Goal: Information Seeking & Learning: Find contact information

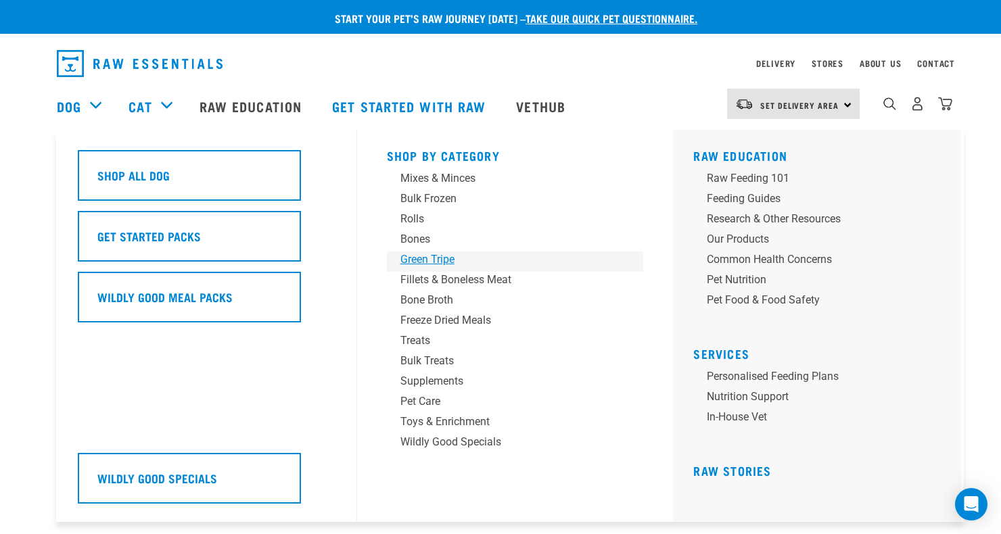
click at [428, 257] on div "Green Tripe" at bounding box center [505, 260] width 211 height 16
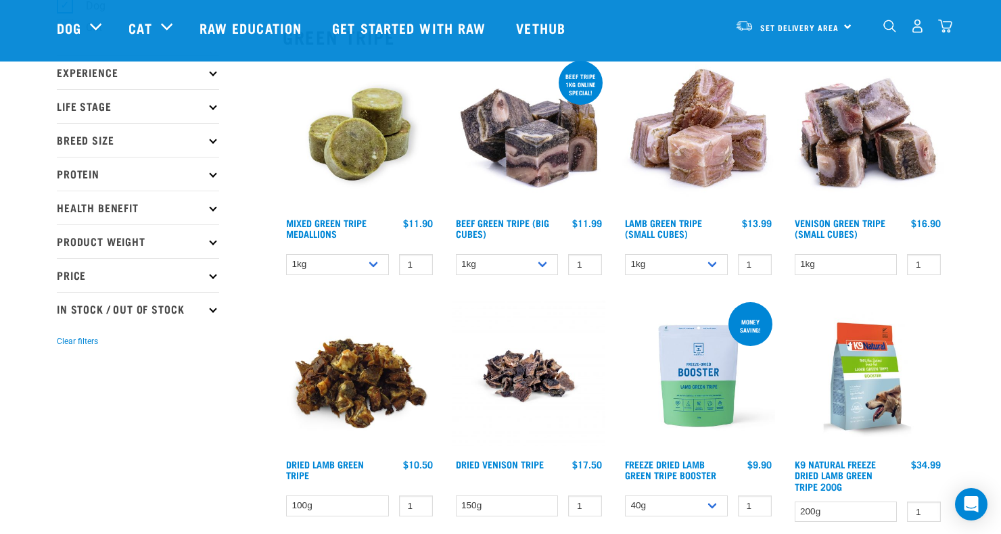
scroll to position [166, 0]
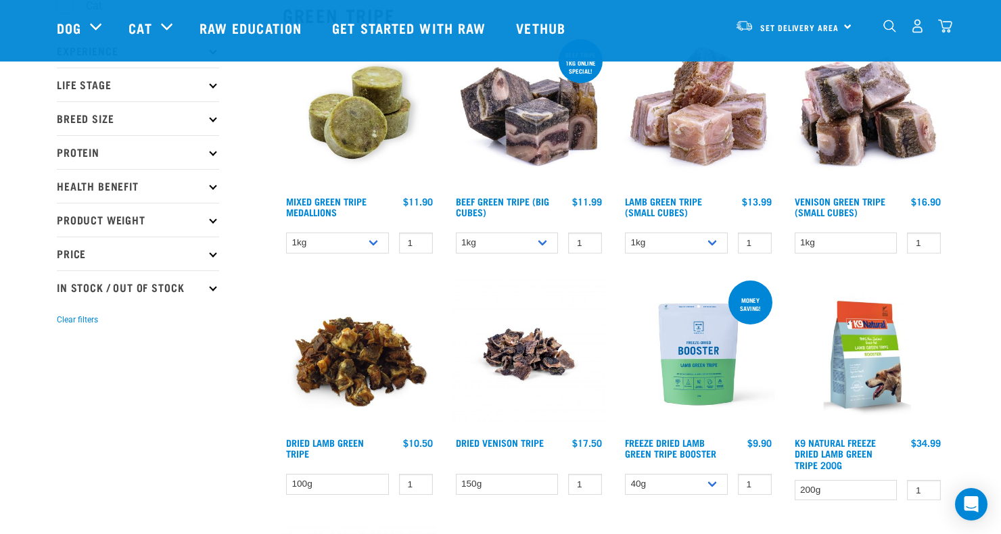
click at [691, 135] on img at bounding box center [697, 113] width 153 height 153
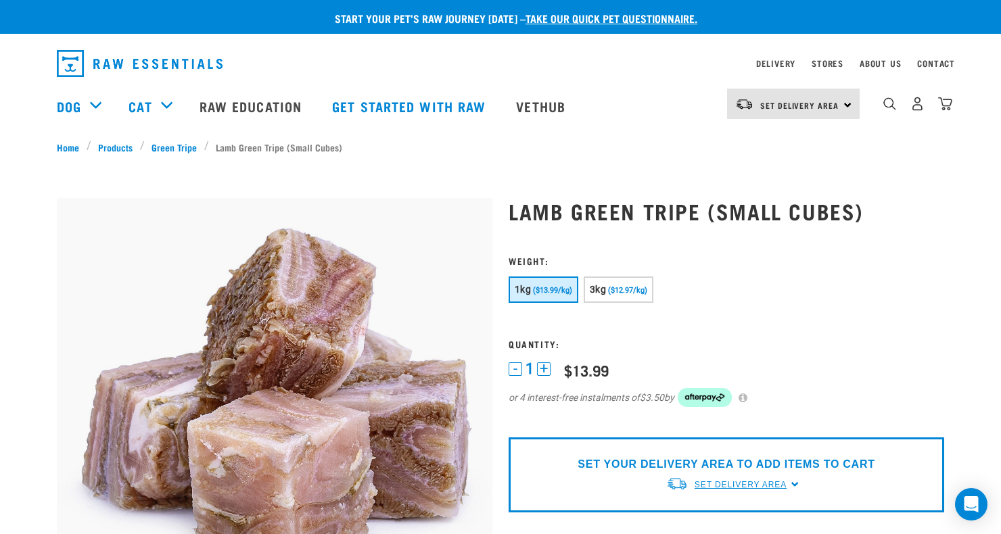
click at [730, 485] on span "Set Delivery Area" at bounding box center [740, 484] width 92 height 9
click at [719, 514] on link "[GEOGRAPHIC_DATA]" at bounding box center [733, 516] width 135 height 22
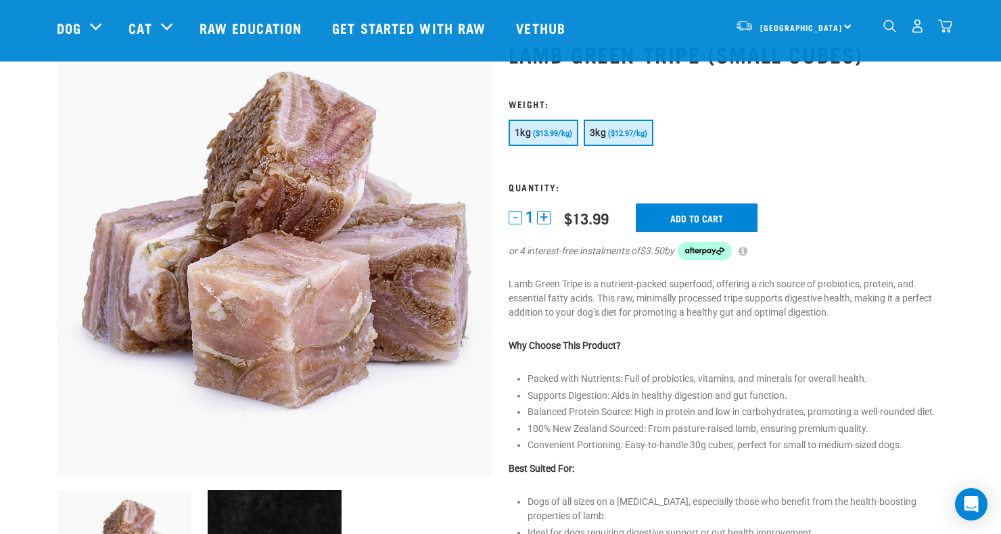
click at [617, 135] on span "($12.97/kg)" at bounding box center [627, 133] width 39 height 9
click at [544, 218] on button "+" at bounding box center [544, 218] width 14 height 14
click at [717, 214] on input "Add to cart" at bounding box center [697, 218] width 122 height 28
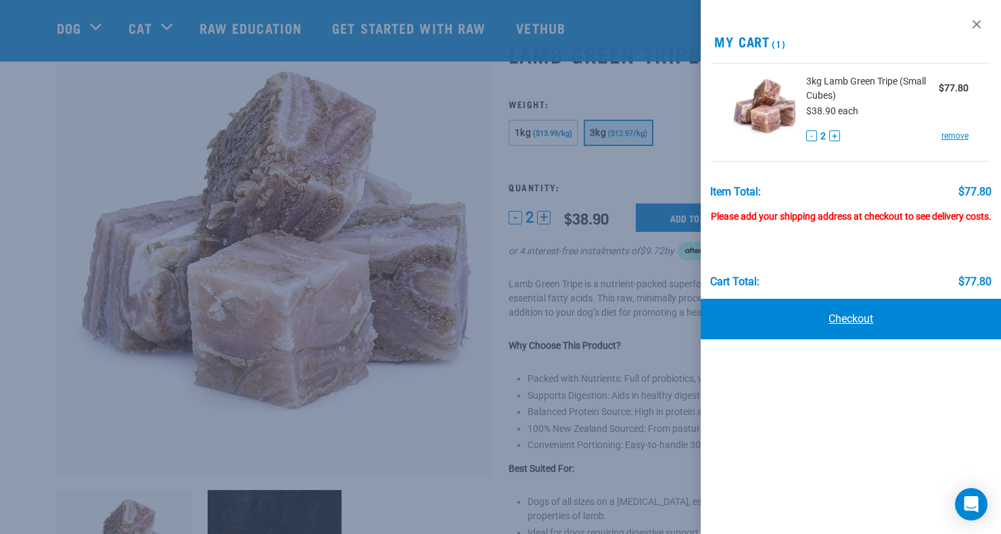
click at [844, 327] on link "Checkout" at bounding box center [850, 319] width 300 height 41
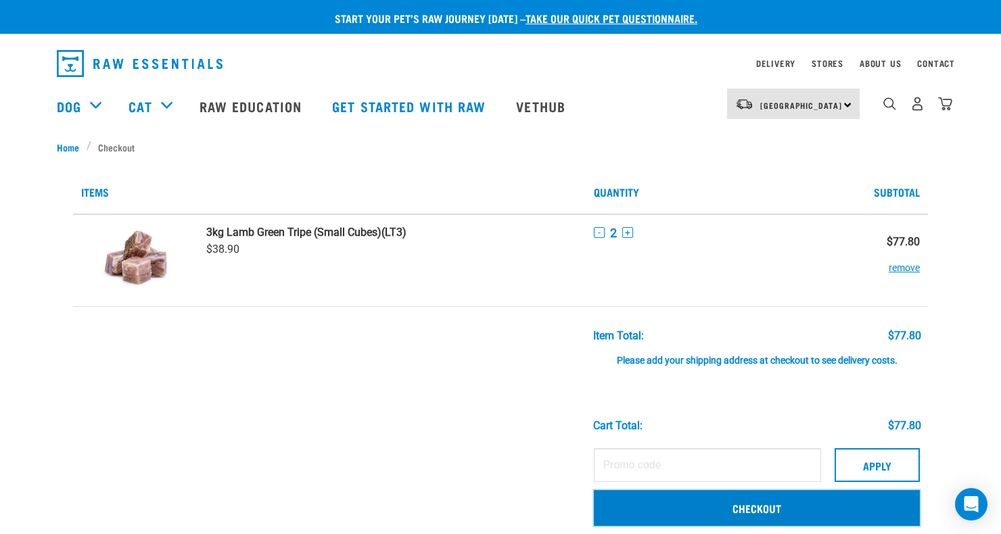
click at [796, 508] on link "Checkout" at bounding box center [757, 507] width 326 height 35
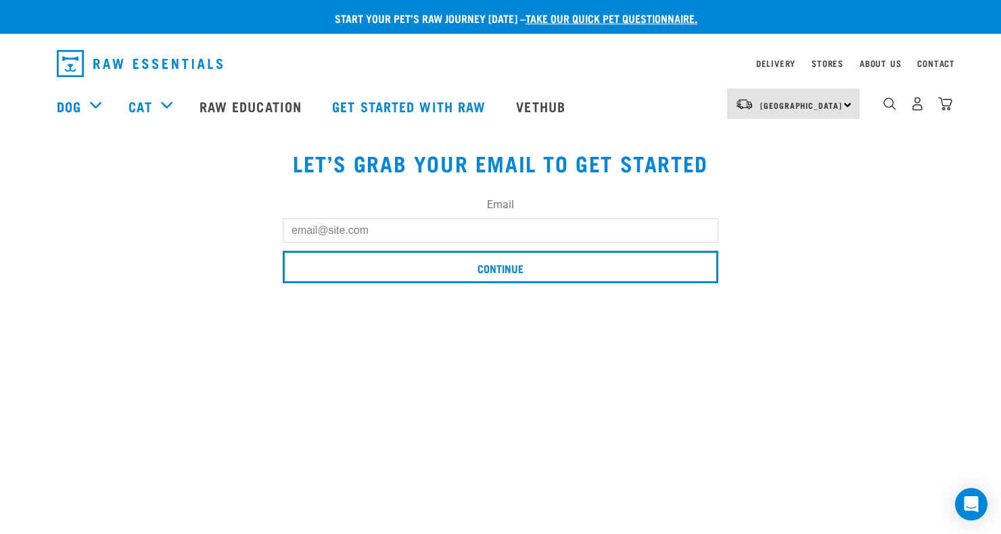
drag, startPoint x: 388, startPoint y: 228, endPoint x: 368, endPoint y: 238, distance: 22.7
click at [364, 237] on input "Email" at bounding box center [500, 230] width 435 height 24
type input "[EMAIL_ADDRESS][DOMAIN_NAME]"
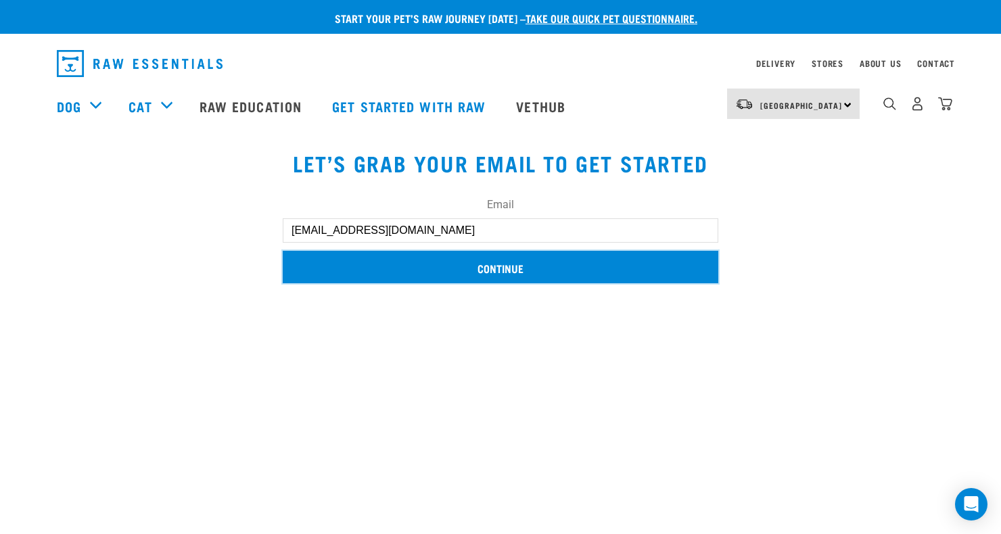
click at [498, 270] on input "Continue" at bounding box center [500, 267] width 435 height 32
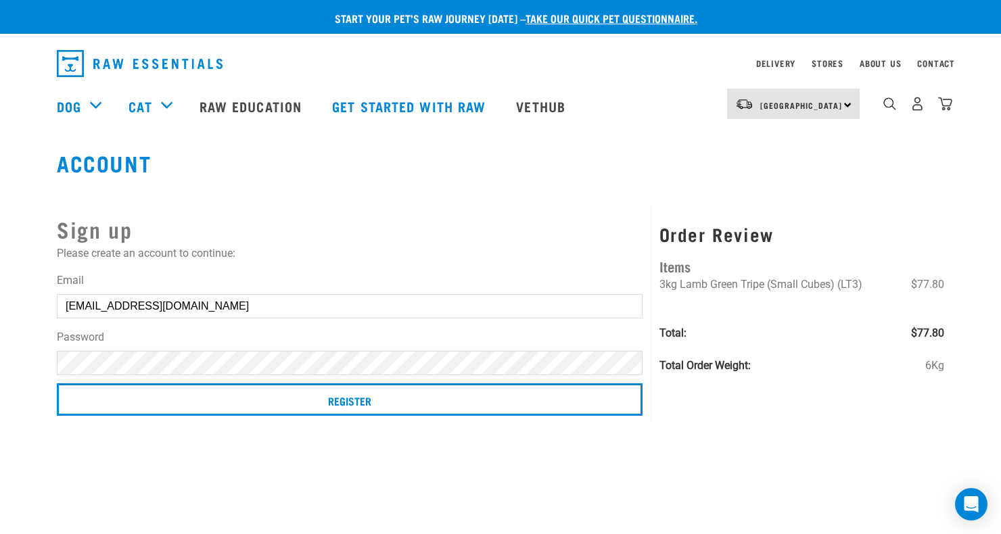
click at [156, 338] on label "Password" at bounding box center [350, 337] width 586 height 16
click at [170, 323] on form "Email braemist@outlook.com Password Register" at bounding box center [350, 346] width 586 height 149
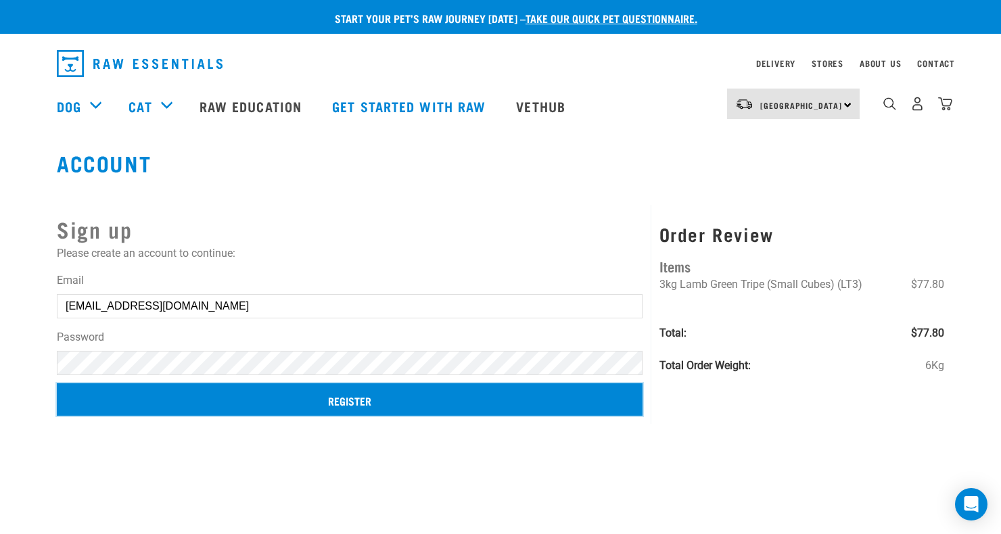
click at [293, 407] on input "Register" at bounding box center [350, 399] width 586 height 32
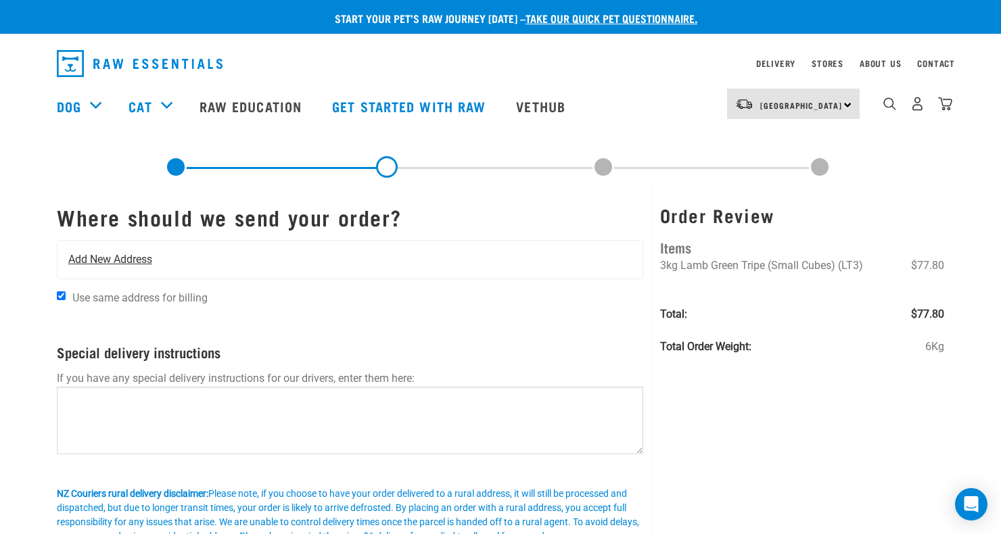
click at [108, 261] on span "Add New Address" at bounding box center [110, 260] width 84 height 16
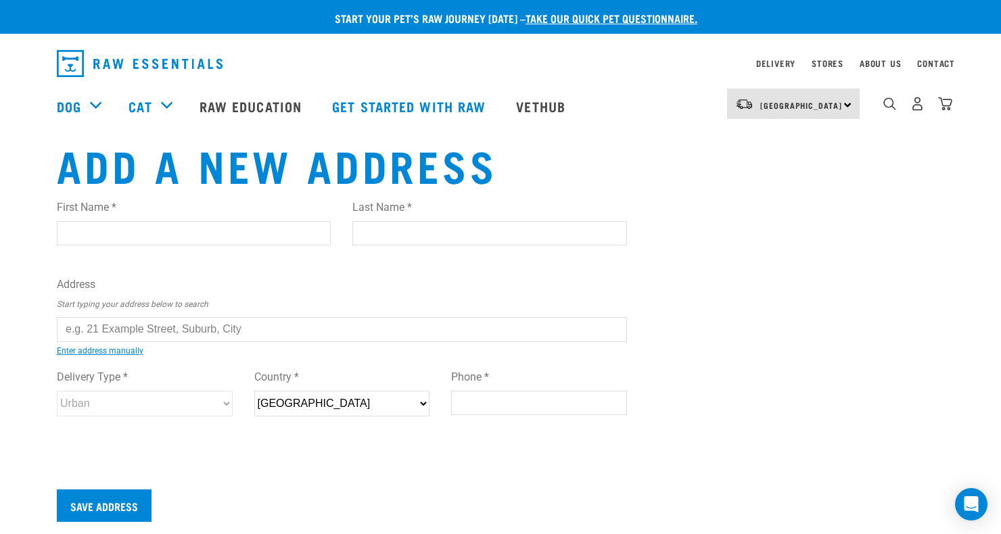
click at [91, 235] on input "First Name *" at bounding box center [194, 233] width 274 height 24
type input "Raewyn"
type input "Mullan"
type input "Foxton, NEW ZEALAND"
type input "4814"
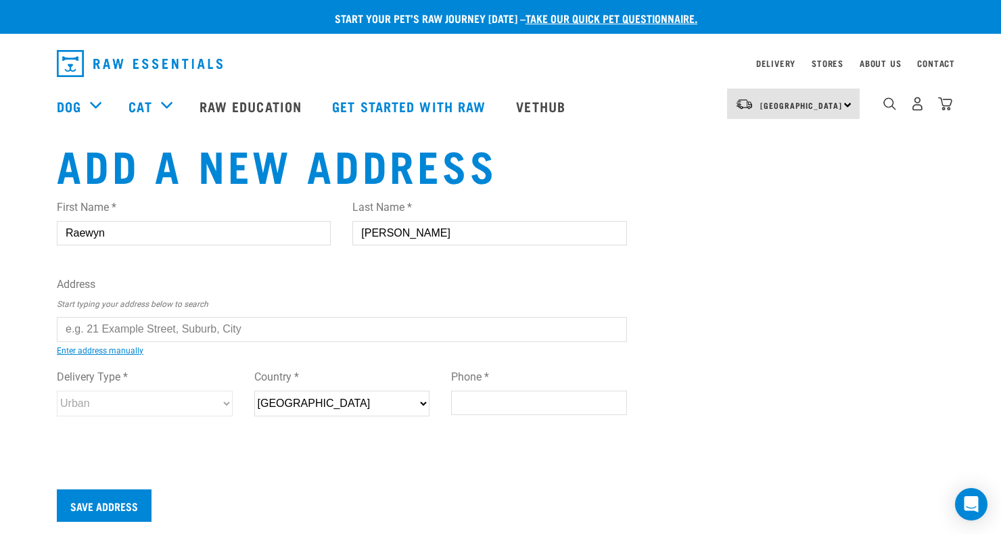
type input "0221881552"
drag, startPoint x: 265, startPoint y: 335, endPoint x: 78, endPoint y: 326, distance: 186.8
click at [78, 326] on input "text" at bounding box center [342, 329] width 570 height 24
click at [259, 333] on input "text" at bounding box center [342, 329] width 570 height 24
drag, startPoint x: 259, startPoint y: 333, endPoint x: 68, endPoint y: 333, distance: 191.3
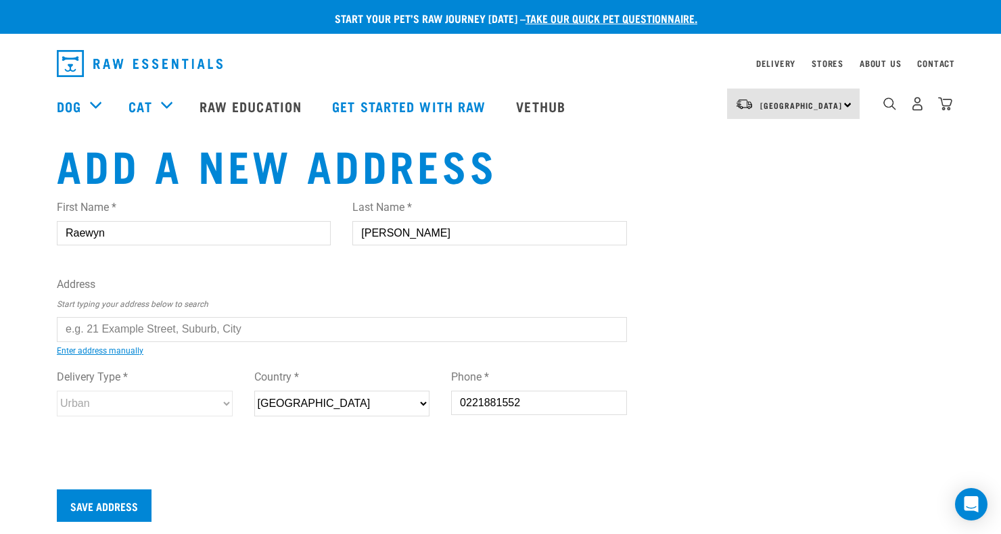
click at [68, 333] on input "text" at bounding box center [342, 329] width 570 height 24
click at [442, 440] on div "First Name * Raewyn Last Name * Mullan Address Start typing your address below …" at bounding box center [342, 321] width 570 height 264
type input "12 Hemington Street, Waterview, Auckland 1026"
type input "12 Hemington Street"
type input "Waterview"
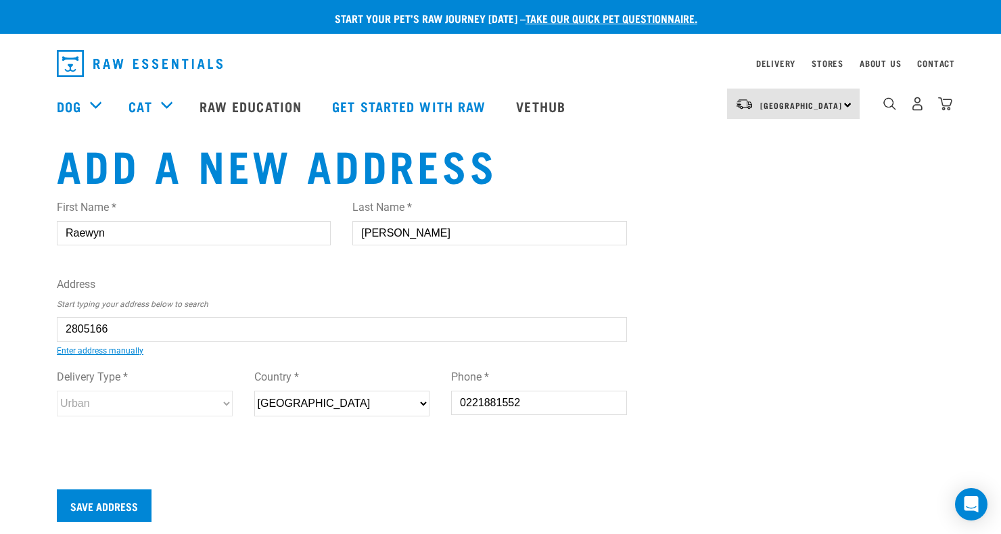
type input "Auckland"
select select "AUK"
type input "1026"
select select "Urban"
drag, startPoint x: 319, startPoint y: 331, endPoint x: 24, endPoint y: 318, distance: 295.1
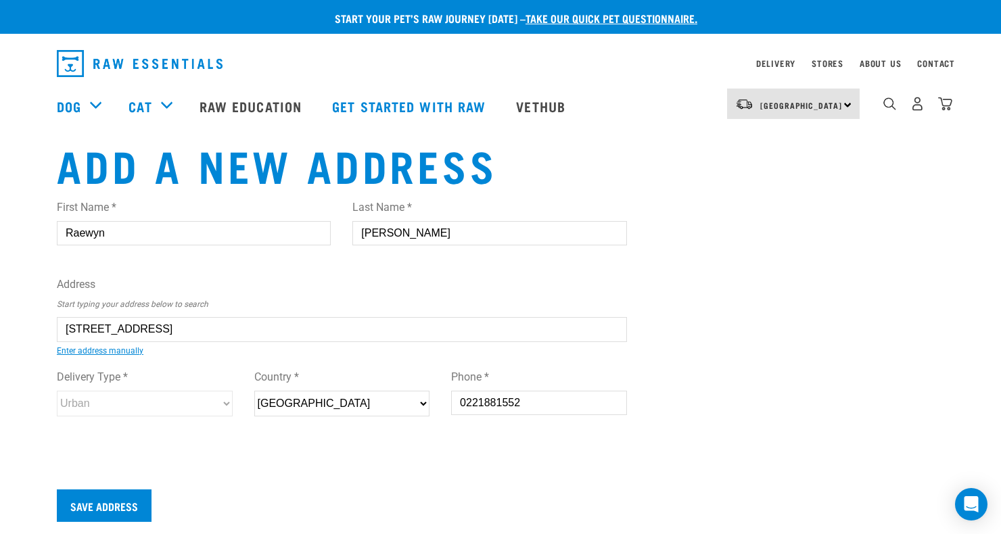
click at [24, 318] on div "Start your pet’s raw journey today – take our quick pet questionnaire. Delivery…" at bounding box center [500, 277] width 1001 height 554
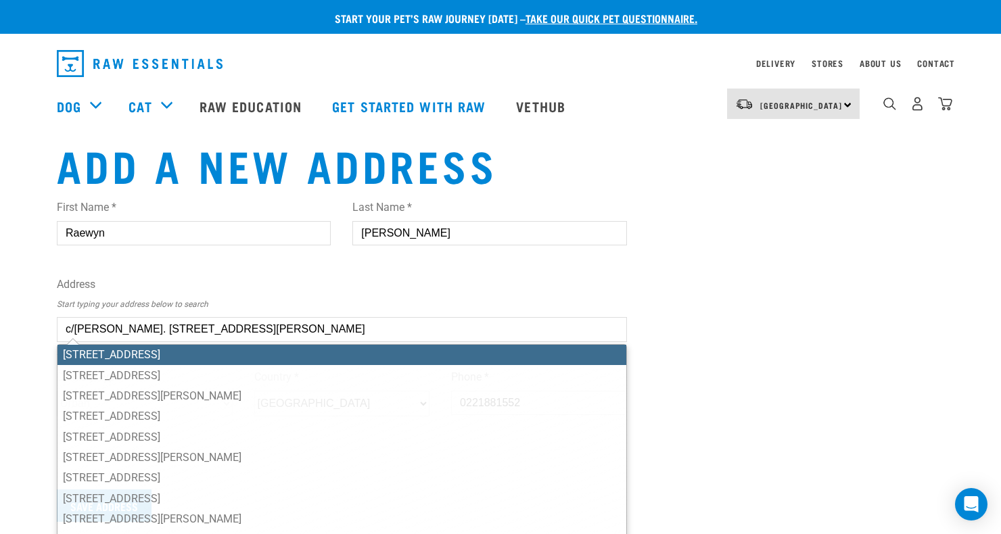
click at [317, 328] on input "c/o M Symes. 57 Herrington Street, Foxton 4814" at bounding box center [342, 329] width 570 height 24
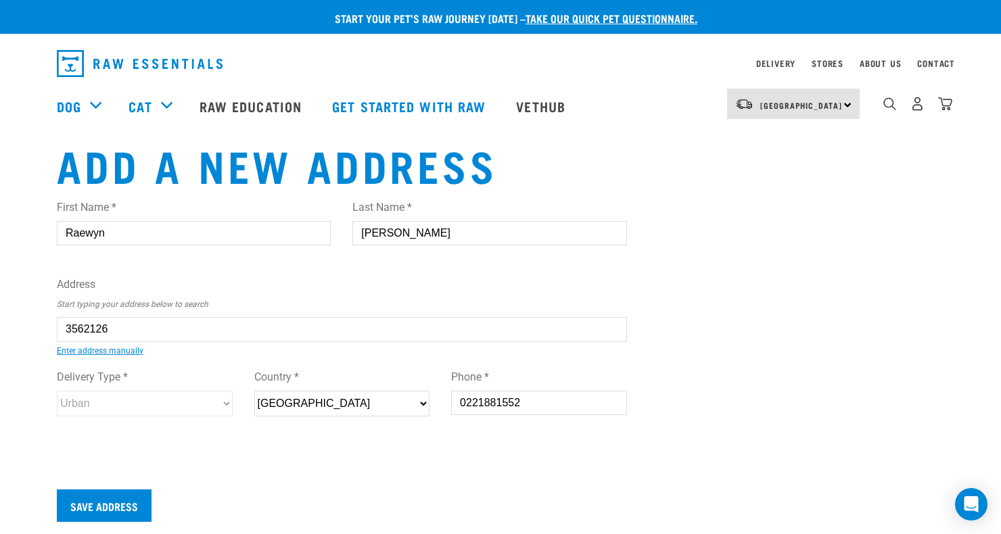
type input "1/4A Hemington Street, Waterview, Auckland 1026"
type input "1/4A Hemington Street"
select select "AUK"
select select "Urban"
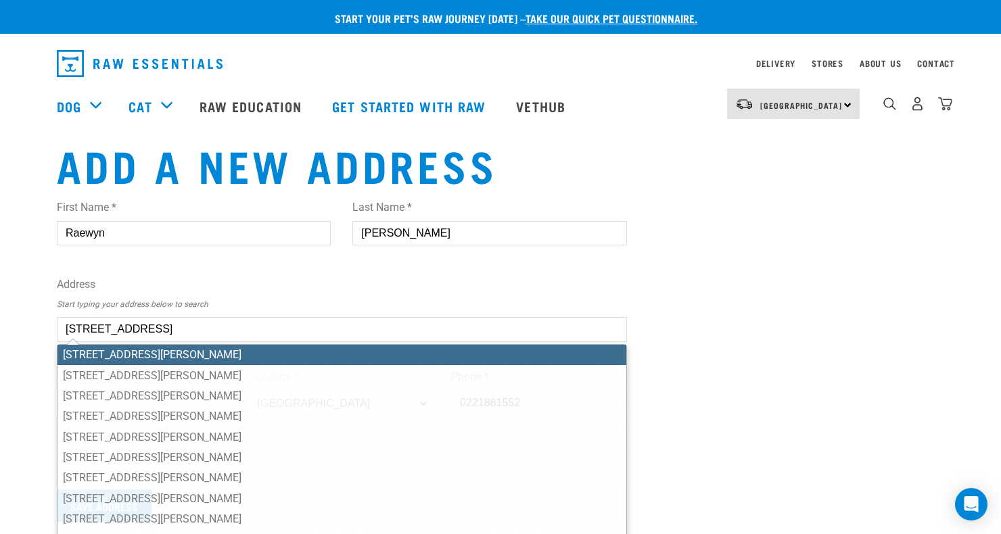
drag, startPoint x: 327, startPoint y: 325, endPoint x: 26, endPoint y: 339, distance: 300.5
click at [26, 339] on div "Start your pet’s raw journey today – take our quick pet questionnaire. Delivery…" at bounding box center [500, 277] width 1001 height 554
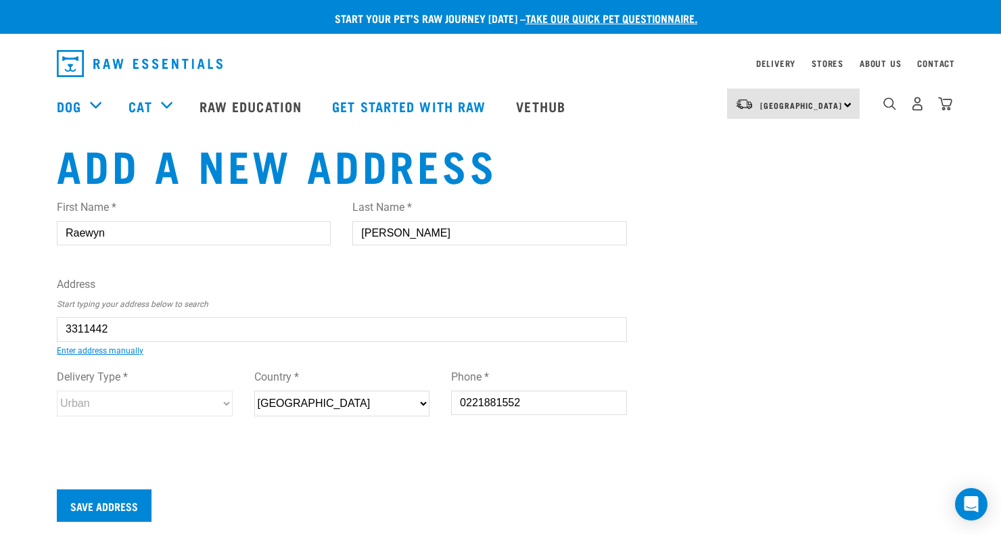
click at [87, 359] on div "First Name * Raewyn Last Name * Mullan Address Start typing your address below …" at bounding box center [342, 321] width 570 height 264
type input "57 Herrington Street, Foxton 4814"
type input "[STREET_ADDRESS][PERSON_NAME]"
type input "Foxton"
type input "Manawatu-Whanganui"
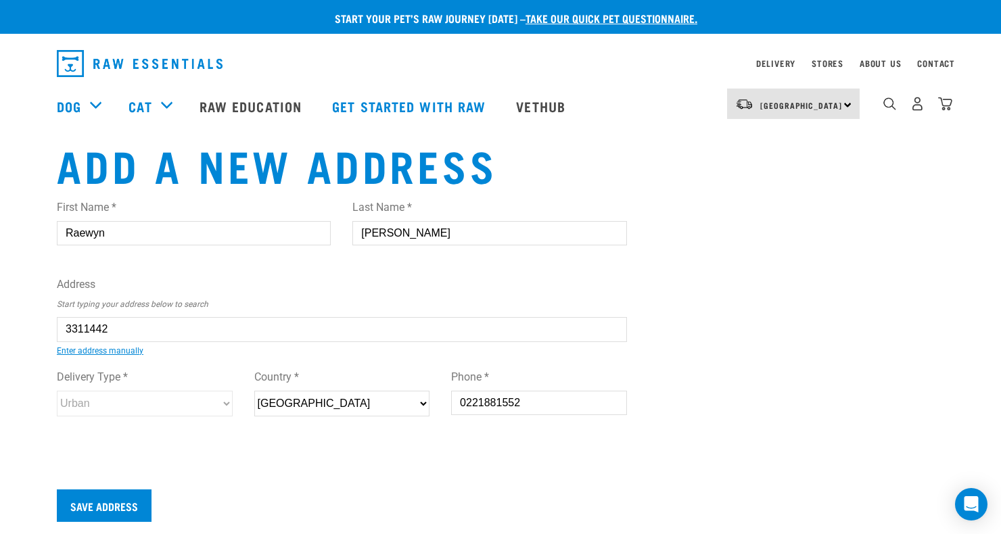
select select "MWT"
type input "4814"
select select "Urban"
type input "57 Herrington Street, Foxton 4814"
click at [105, 500] on input "Save Address" at bounding box center [104, 506] width 95 height 32
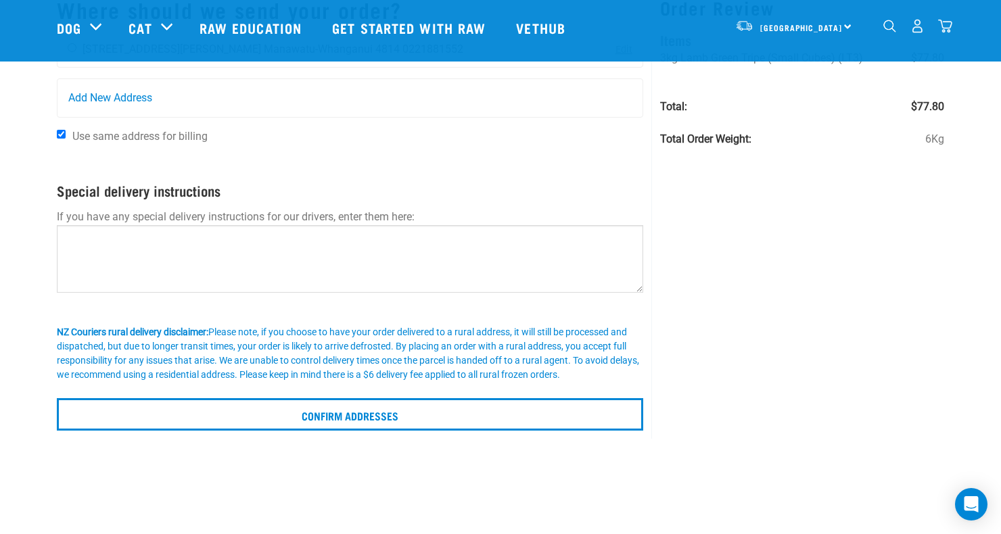
scroll to position [173, 0]
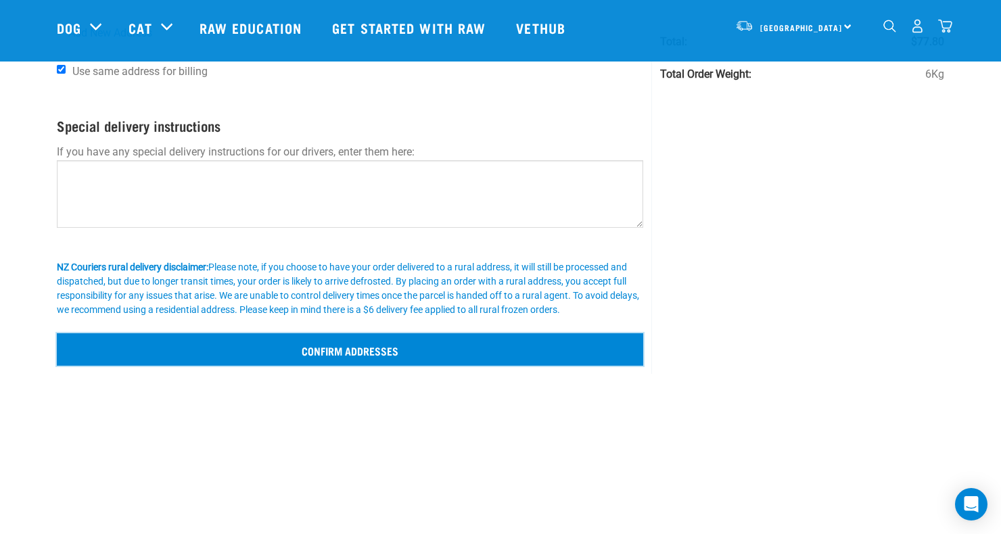
click at [335, 343] on input "Confirm addresses" at bounding box center [350, 349] width 586 height 32
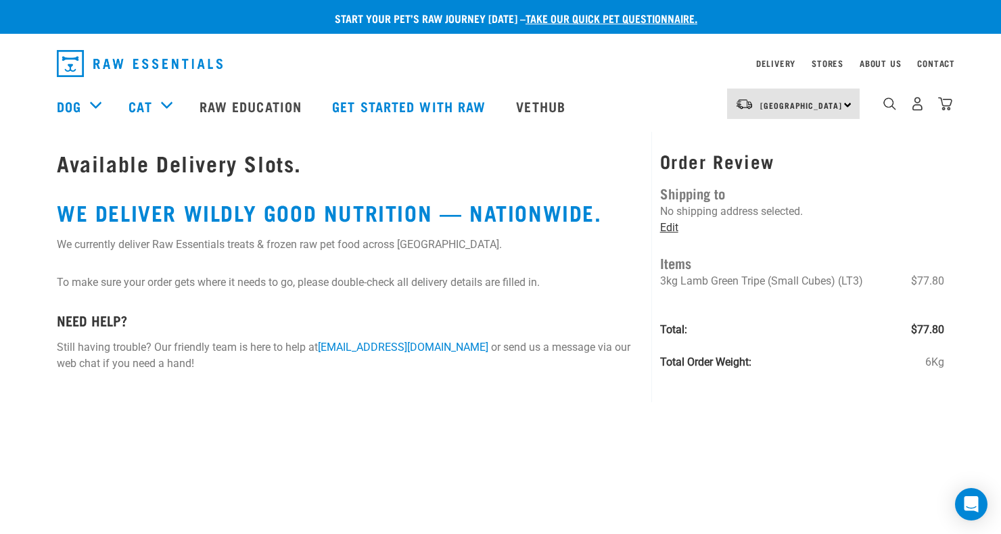
click at [671, 224] on link "Edit" at bounding box center [669, 227] width 18 height 13
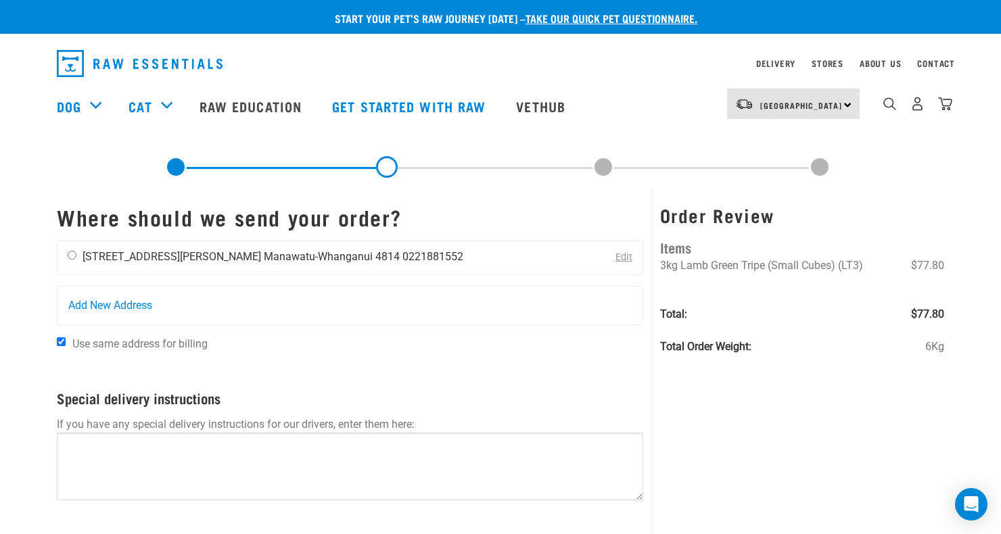
click at [72, 254] on input "radio" at bounding box center [72, 255] width 9 height 9
radio input "true"
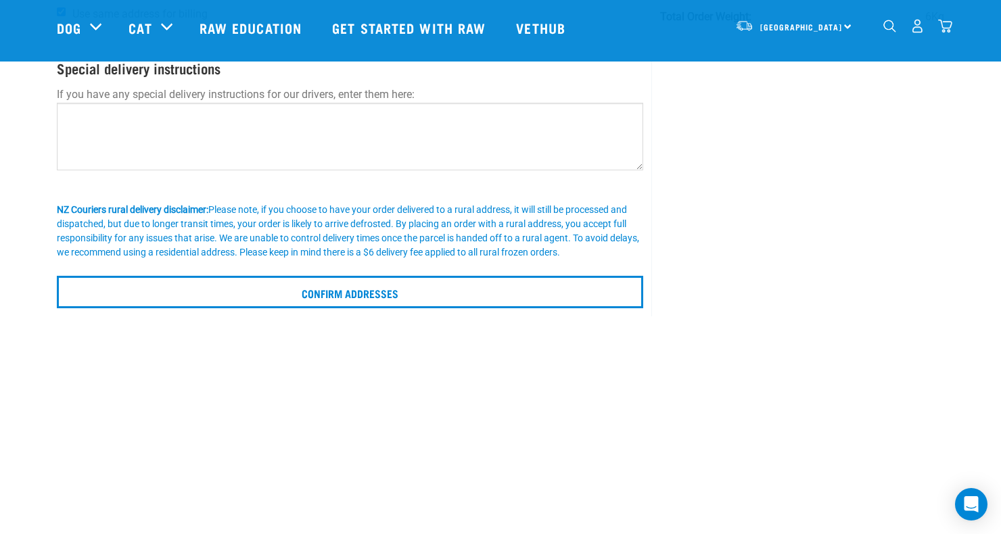
scroll to position [260, 0]
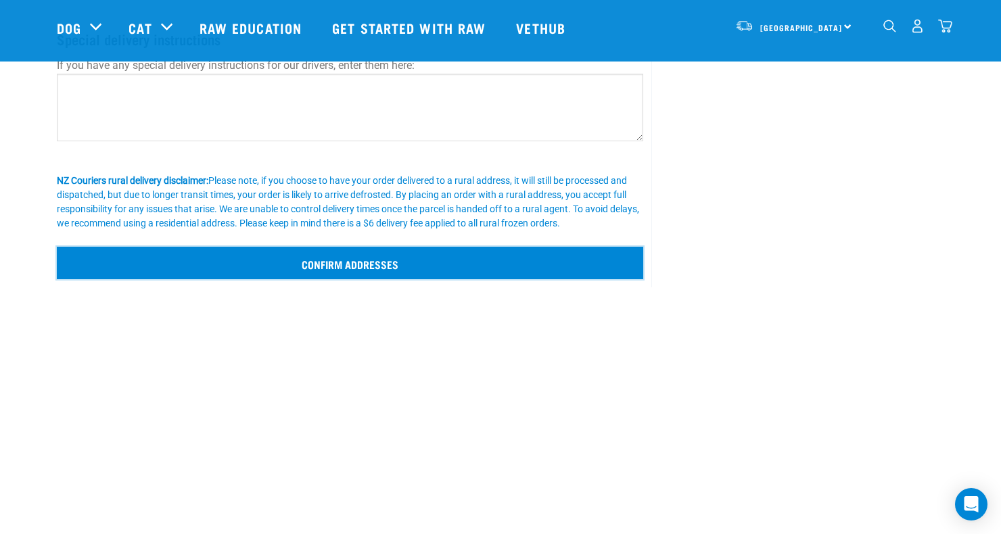
click at [360, 262] on input "Confirm addresses" at bounding box center [350, 263] width 586 height 32
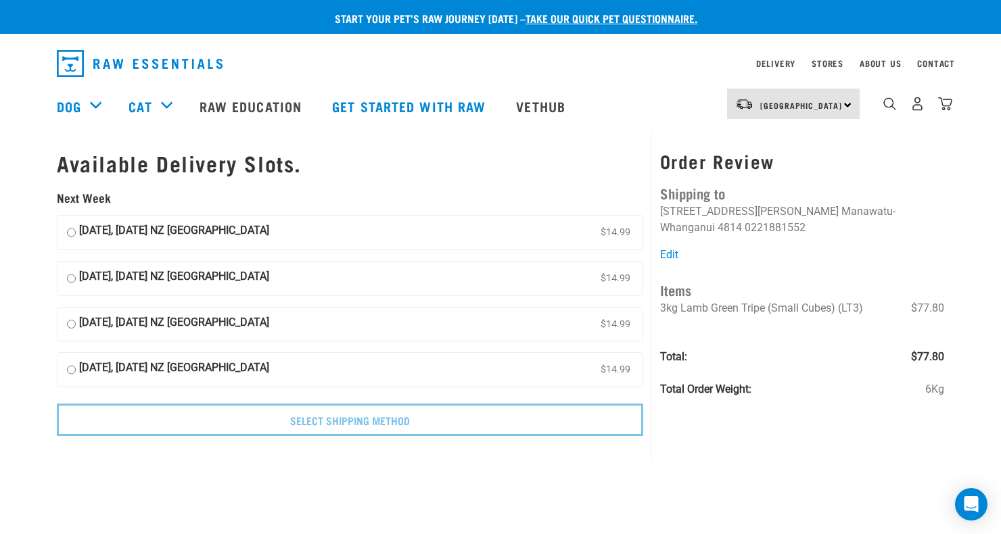
click at [73, 277] on input "15 October, Wednesday NZ Couriers North Island $14.99" at bounding box center [71, 278] width 9 height 20
radio input "true"
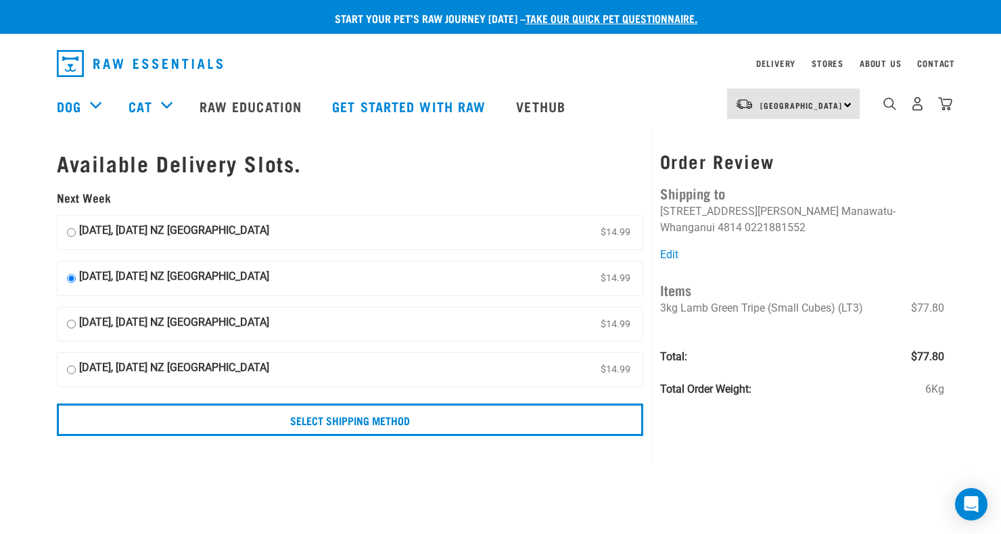
click at [73, 277] on input "15 October, Wednesday NZ Couriers North Island $14.99" at bounding box center [71, 278] width 9 height 20
click at [70, 322] on input "16 October, Thursday NZ Couriers North Island $14.99" at bounding box center [71, 324] width 9 height 20
radio input "true"
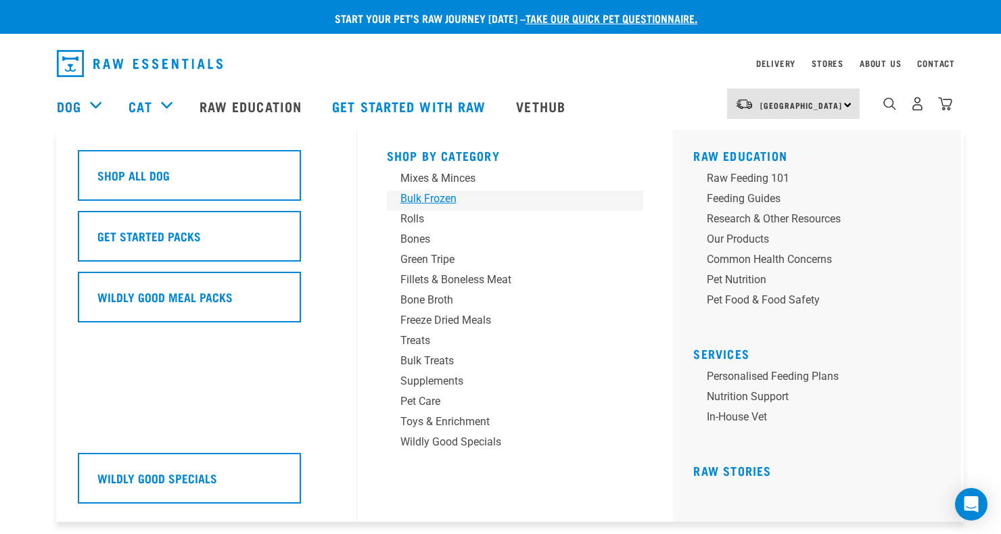
click at [446, 197] on div "Bulk Frozen" at bounding box center [505, 199] width 211 height 16
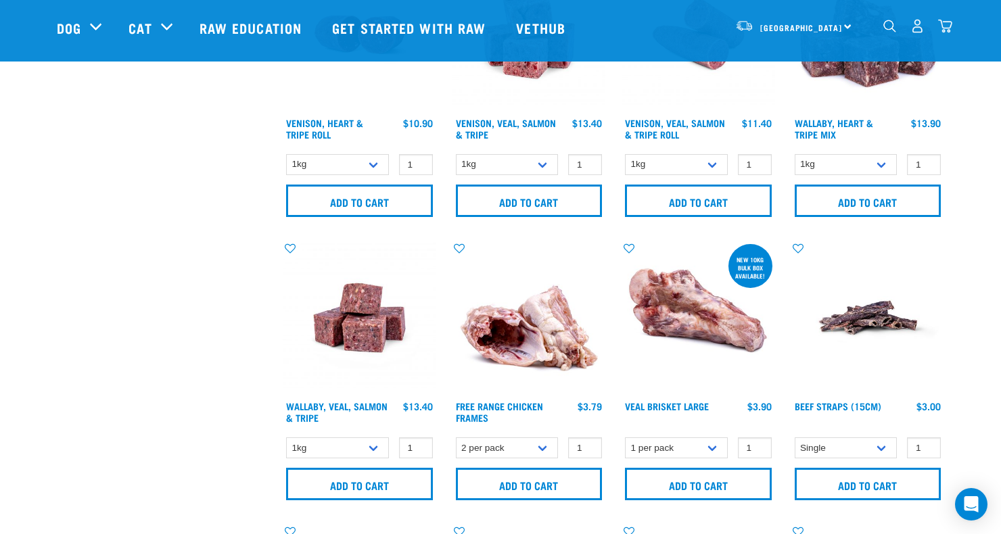
scroll to position [946, 0]
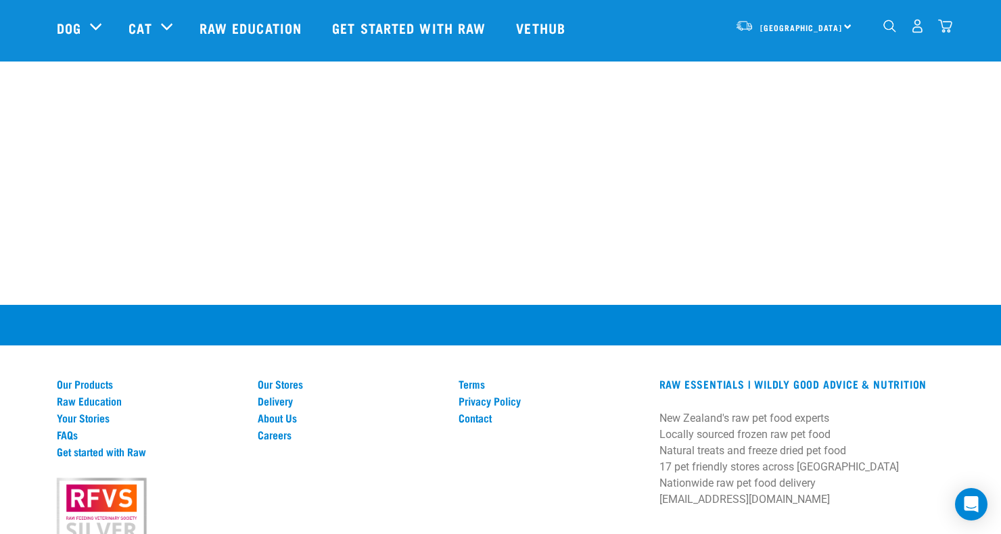
scroll to position [1184, 0]
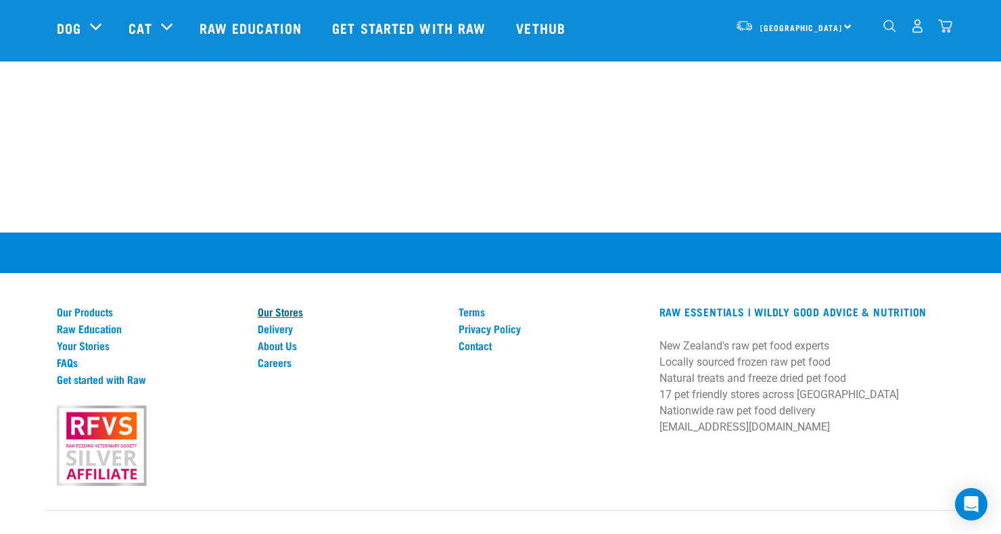
click at [295, 308] on link "Our Stores" at bounding box center [350, 312] width 185 height 12
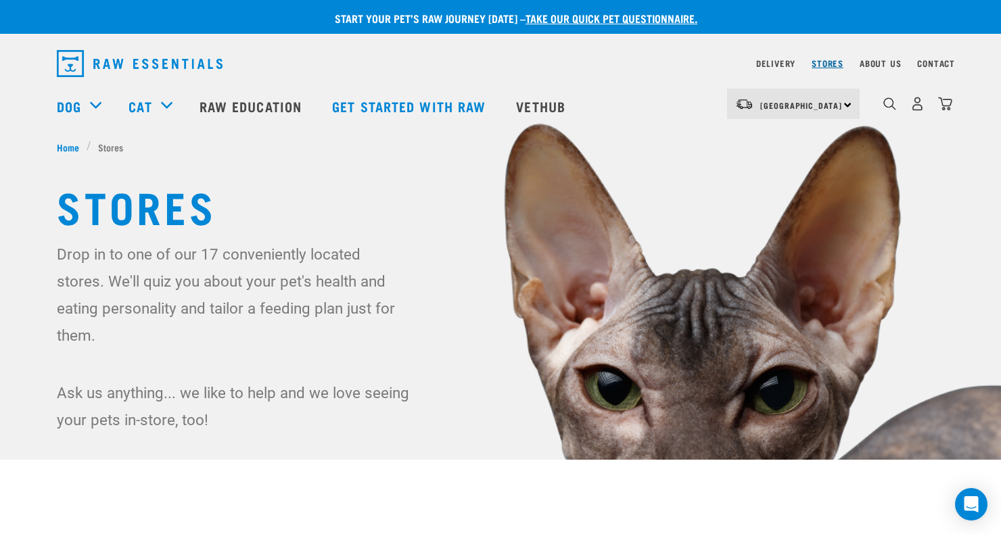
click at [833, 61] on link "Stores" at bounding box center [827, 63] width 32 height 5
click at [844, 101] on div "[GEOGRAPHIC_DATA] [GEOGRAPHIC_DATA]" at bounding box center [793, 104] width 133 height 30
click at [825, 61] on link "Stores" at bounding box center [827, 63] width 32 height 5
click at [844, 102] on div "[GEOGRAPHIC_DATA] [GEOGRAPHIC_DATA]" at bounding box center [793, 104] width 133 height 30
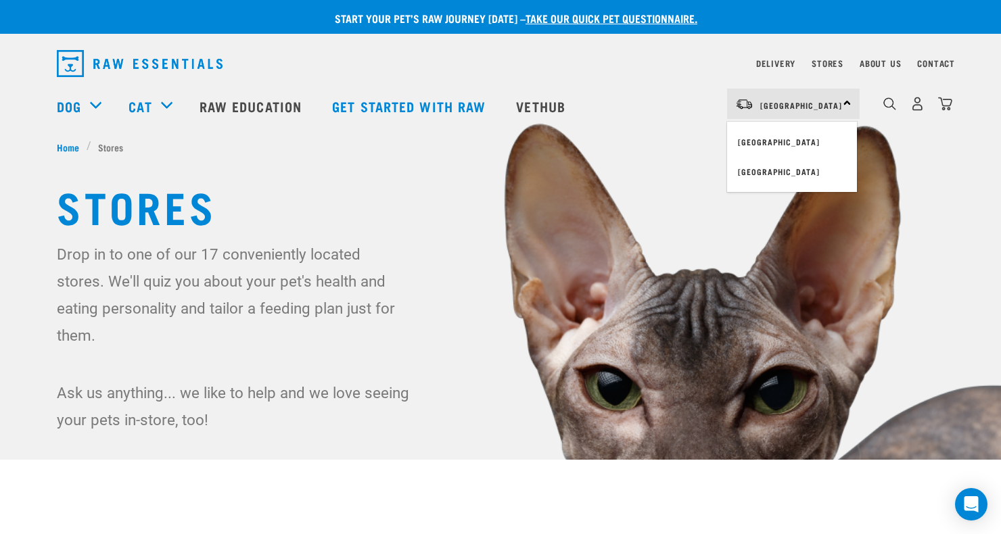
click at [827, 57] on div "Stores" at bounding box center [827, 63] width 32 height 16
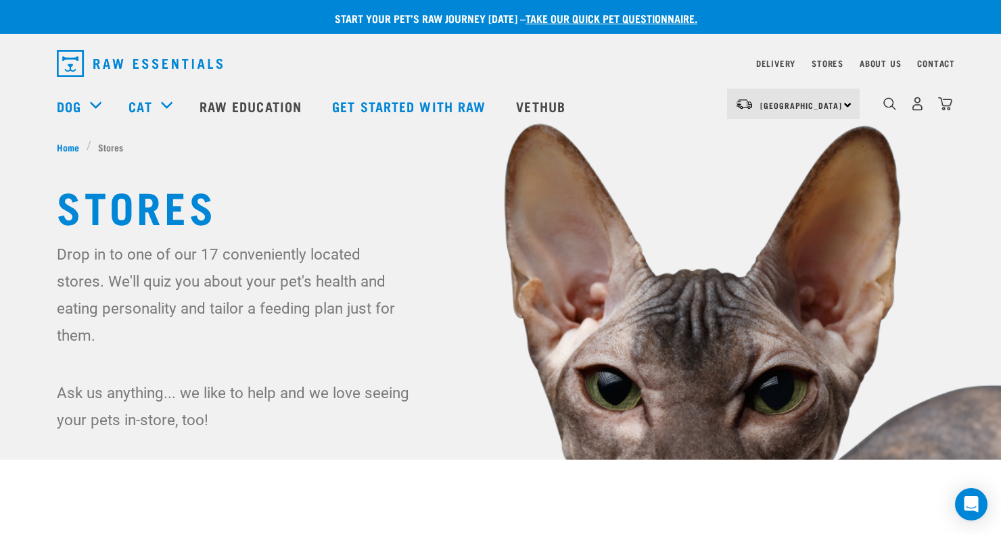
click at [827, 57] on div "Stores" at bounding box center [827, 63] width 32 height 16
click at [828, 62] on link "Stores" at bounding box center [827, 63] width 32 height 5
click at [890, 61] on link "About Us" at bounding box center [879, 63] width 41 height 5
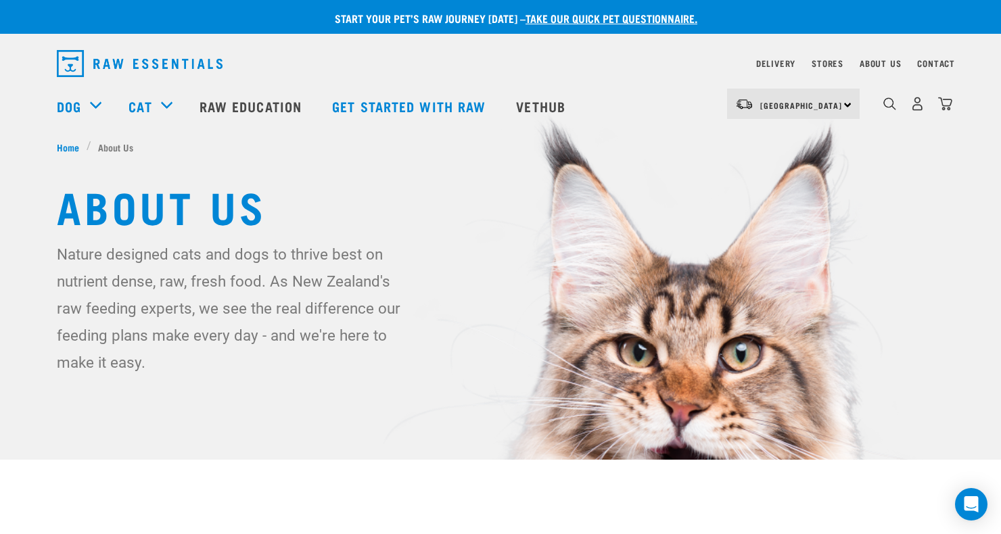
click at [842, 104] on div "[GEOGRAPHIC_DATA] [GEOGRAPHIC_DATA]" at bounding box center [793, 104] width 133 height 30
click at [890, 216] on h1 "About Us" at bounding box center [500, 205] width 887 height 49
click at [890, 63] on link "About Us" at bounding box center [879, 63] width 41 height 5
click at [940, 66] on link "Contact" at bounding box center [936, 63] width 38 height 5
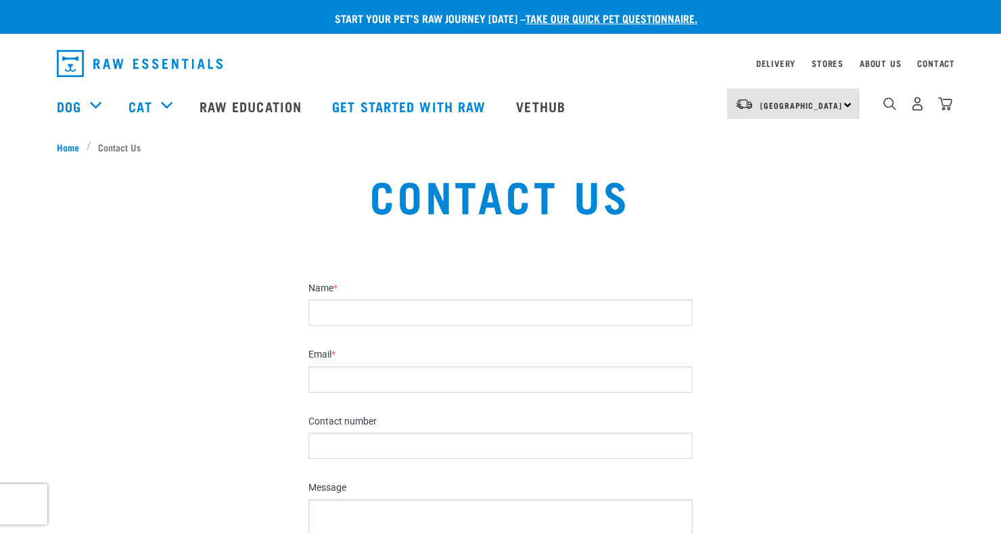
click at [323, 317] on input "Name *" at bounding box center [500, 313] width 384 height 26
type input "Raewyn Margaret Mullan"
type input "braemist@outlook.com"
type input "0221881552"
click at [346, 519] on textarea "Message" at bounding box center [500, 520] width 384 height 41
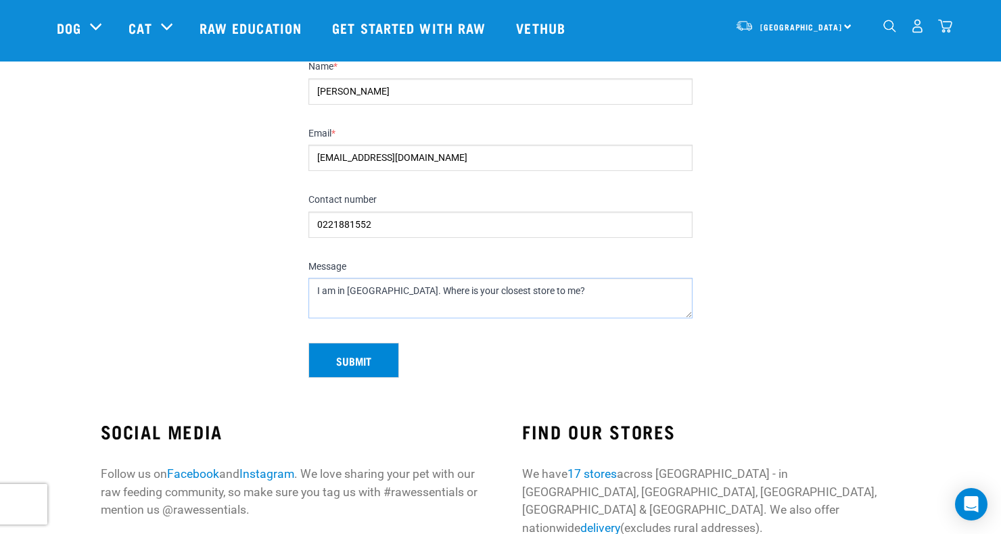
scroll to position [159, 0]
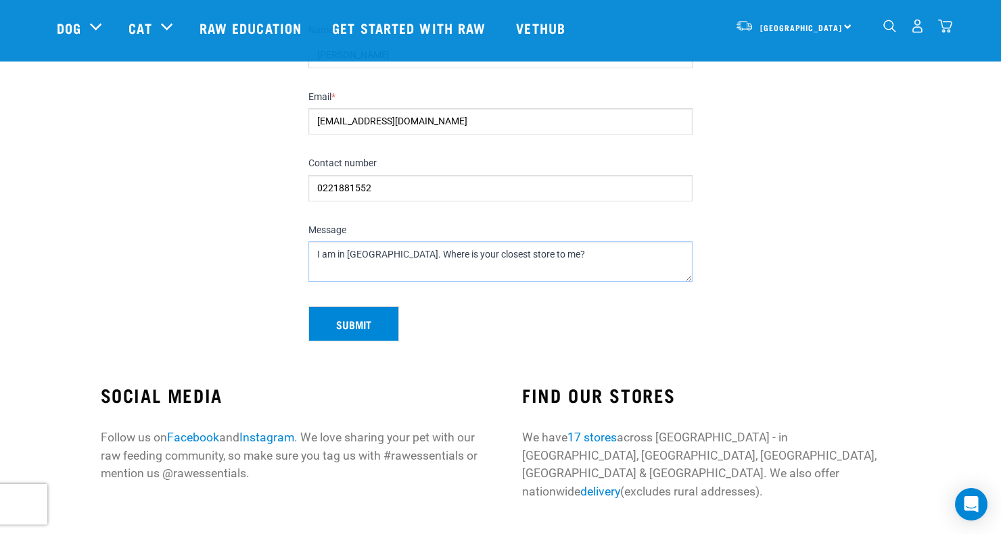
type textarea "I am in Foxton. Where is your closest store to me?"
click at [331, 321] on button "Submit" at bounding box center [353, 323] width 91 height 35
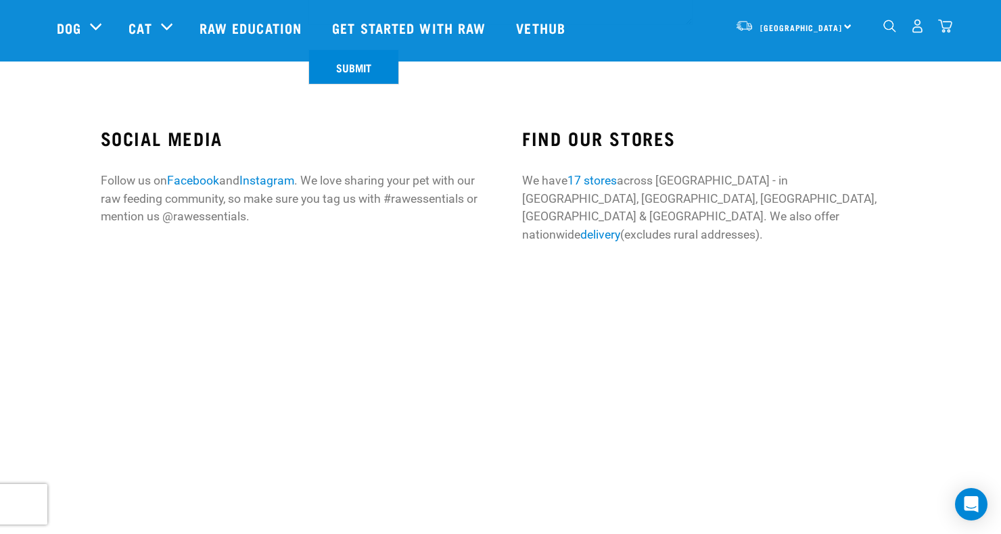
scroll to position [498, 0]
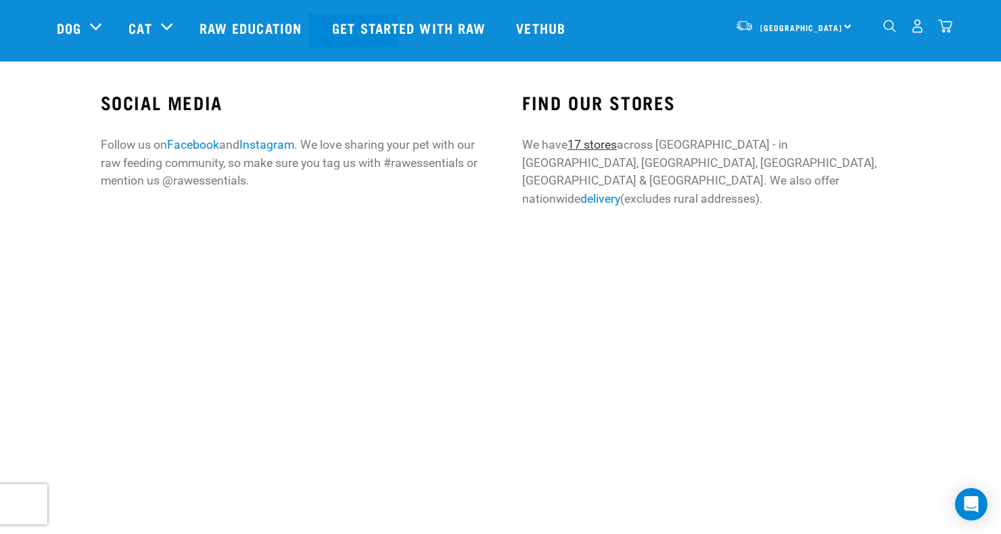
click at [595, 138] on link "17 stores" at bounding box center [591, 145] width 49 height 14
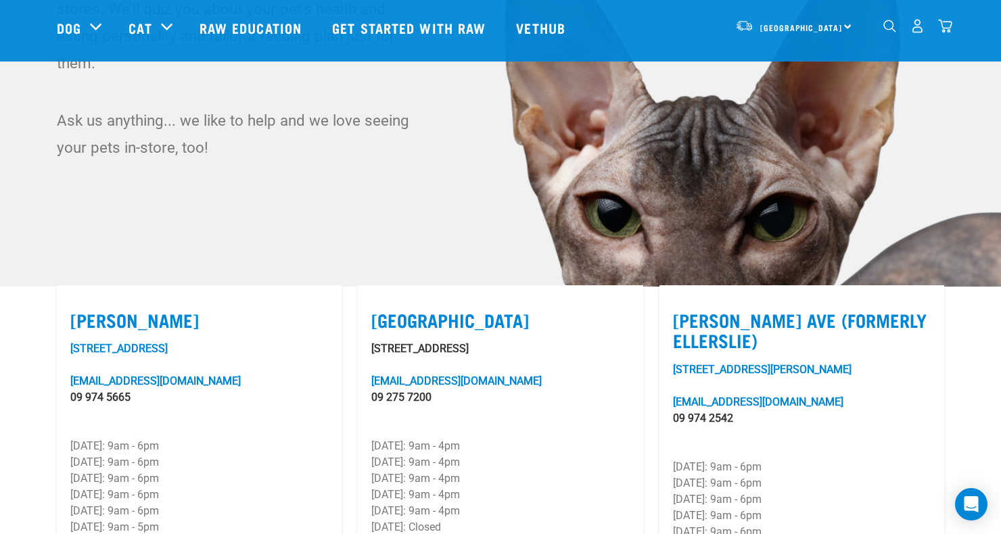
scroll to position [216, 0]
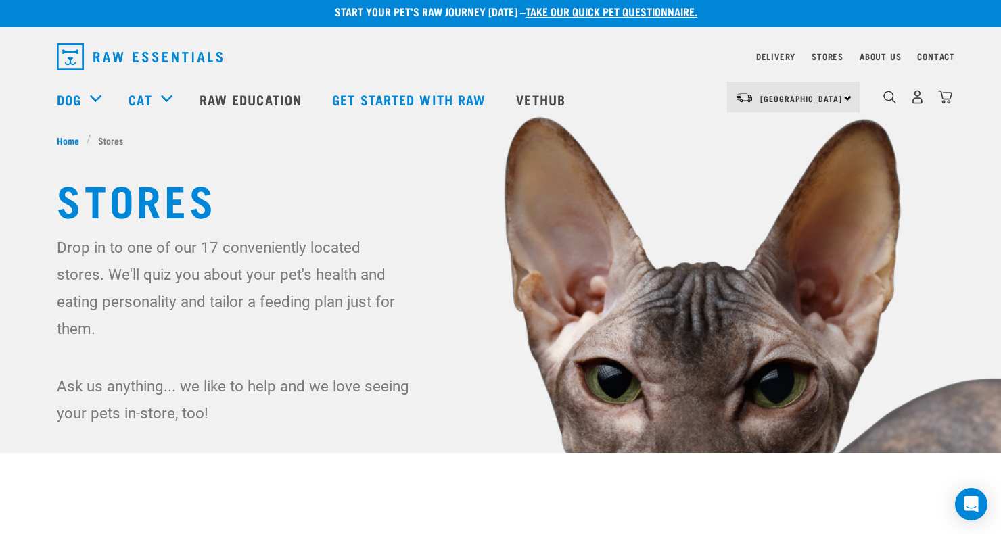
scroll to position [0, 0]
